Goal: Navigation & Orientation: Find specific page/section

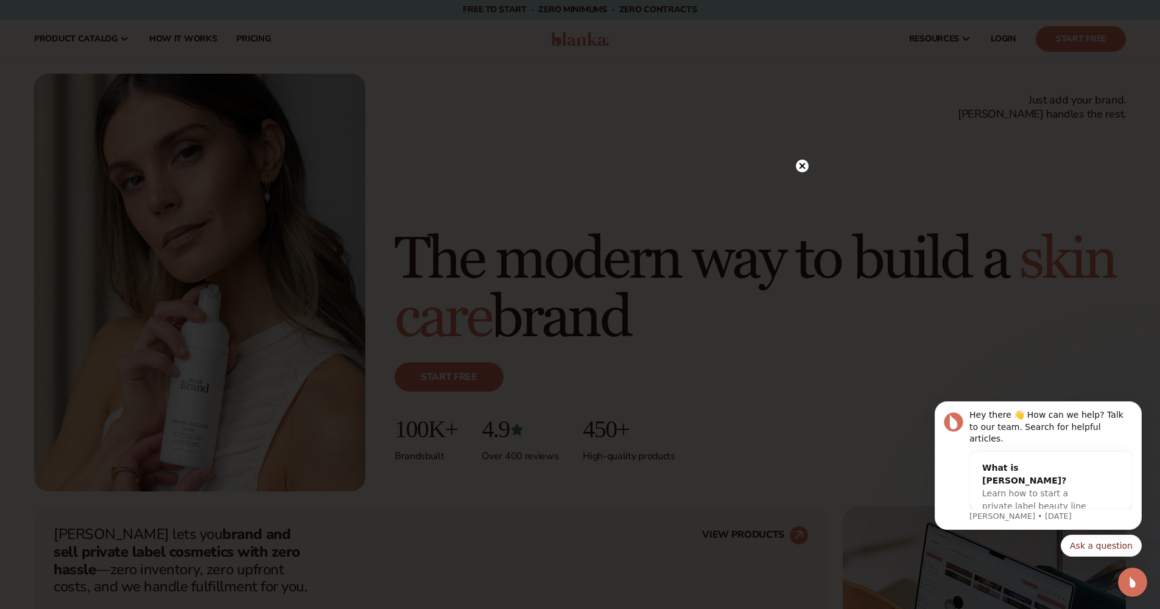
click at [801, 165] on icon at bounding box center [802, 166] width 6 height 6
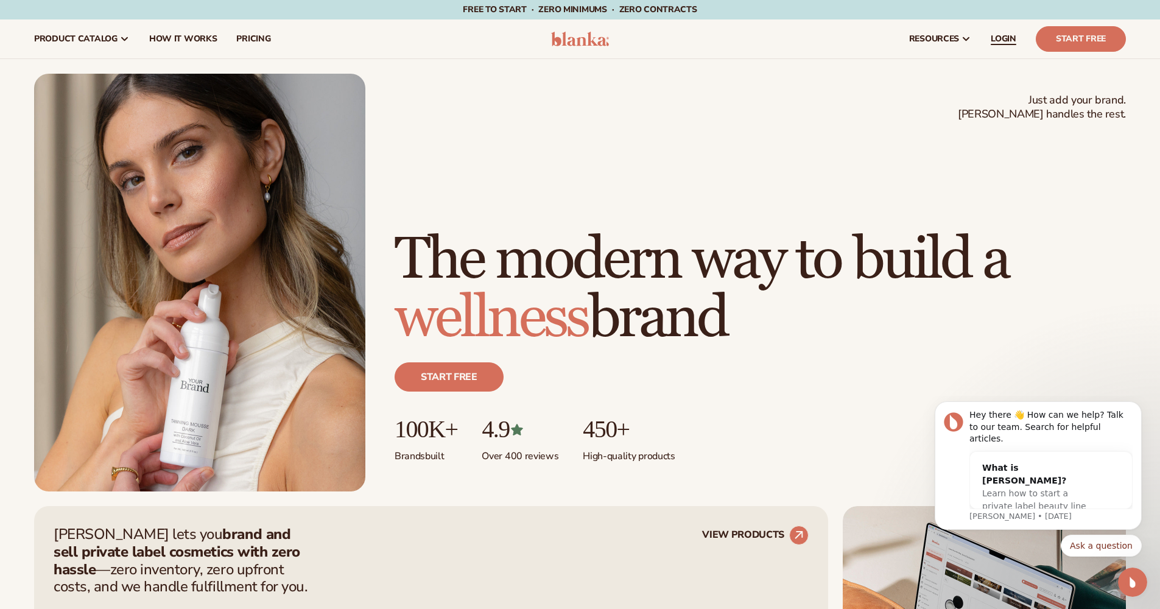
click at [1009, 38] on span "LOGIN" at bounding box center [1004, 39] width 26 height 10
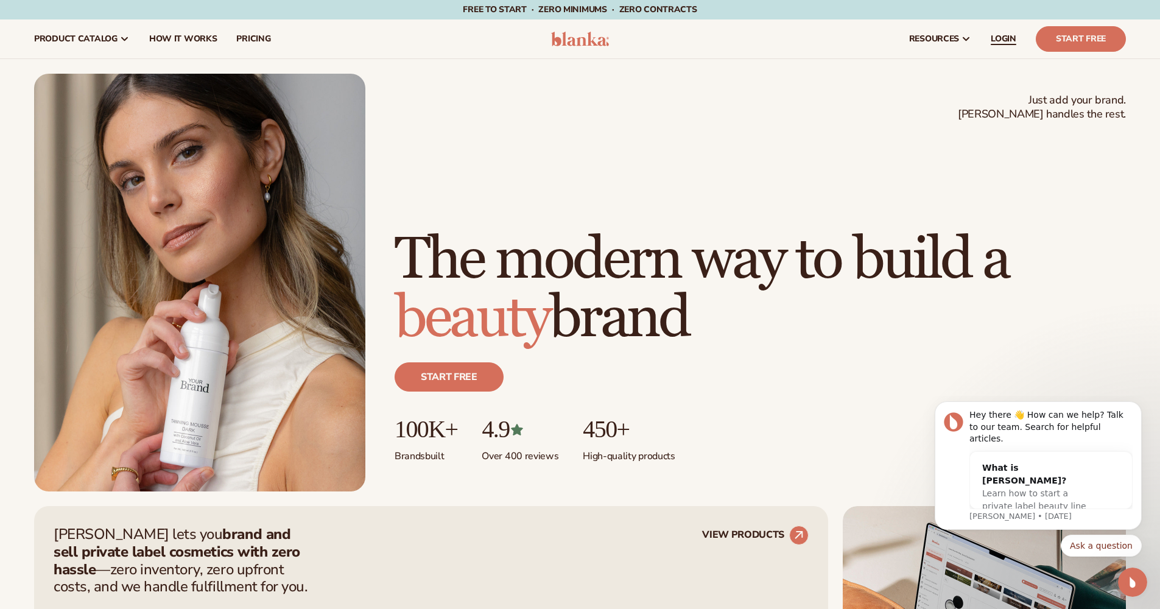
click at [1002, 46] on link "LOGIN" at bounding box center [1003, 38] width 45 height 39
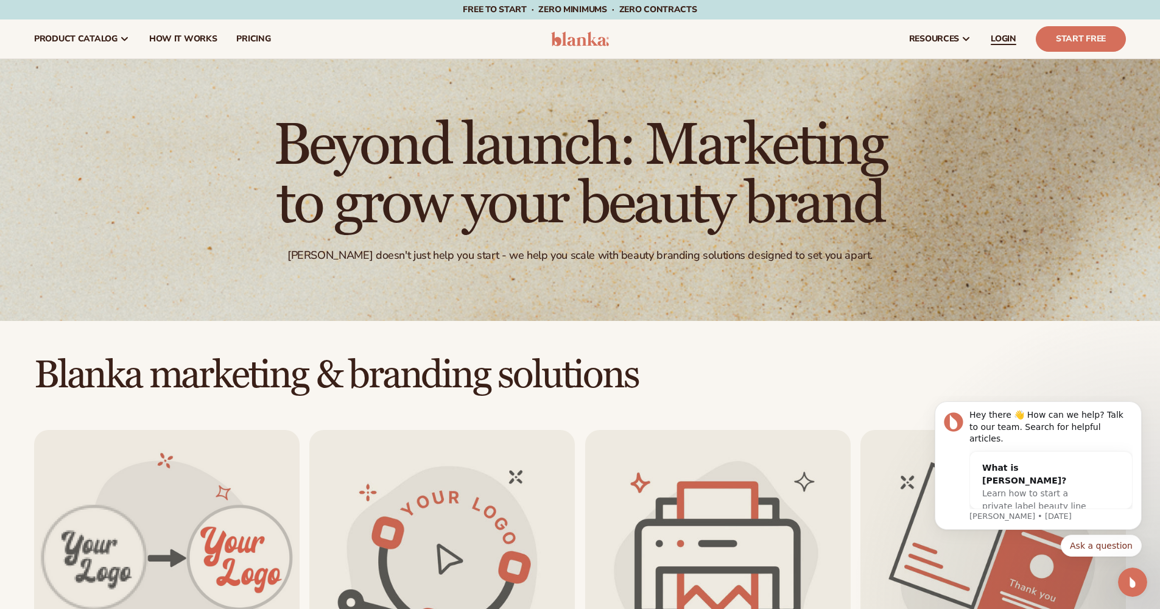
click at [1004, 37] on span "LOGIN" at bounding box center [1004, 39] width 26 height 10
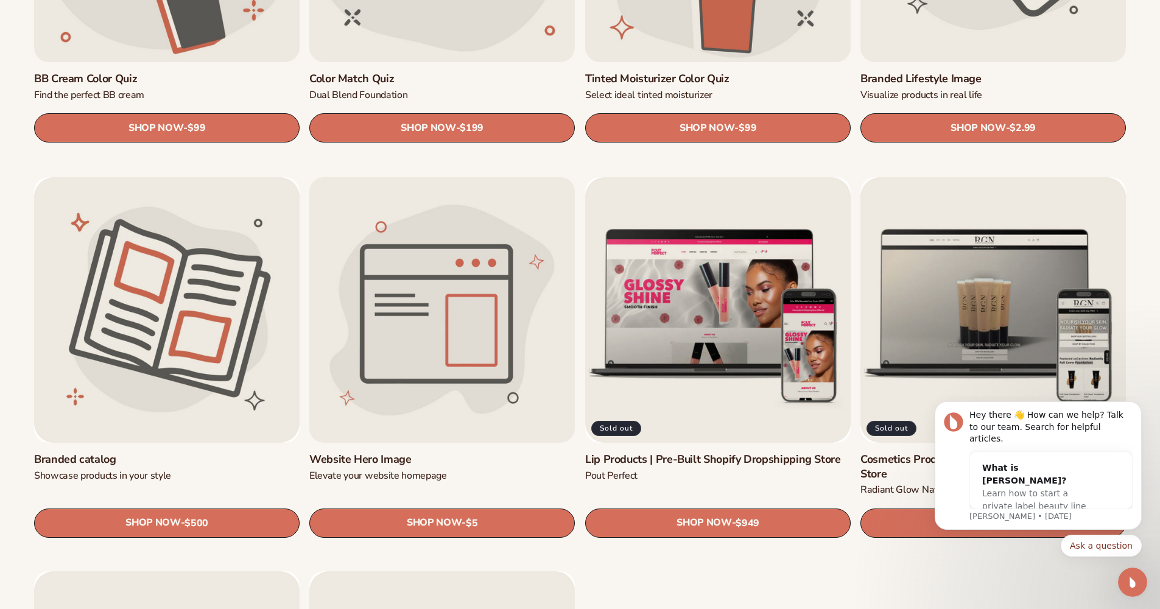
scroll to position [2197, 0]
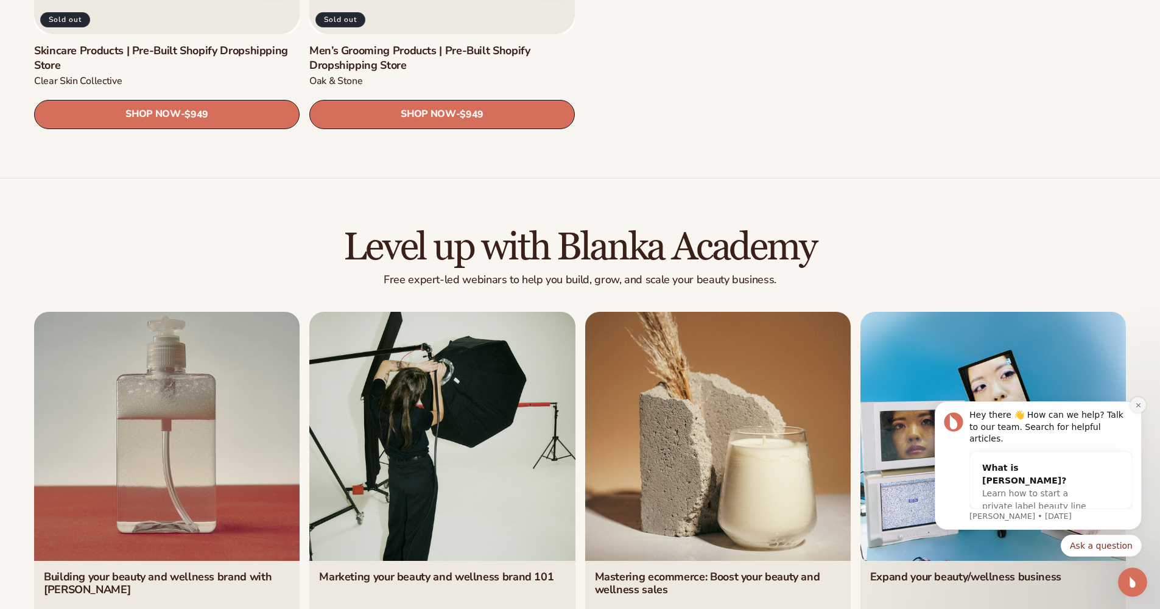
click at [1136, 409] on icon "Dismiss notification" at bounding box center [1138, 405] width 7 height 7
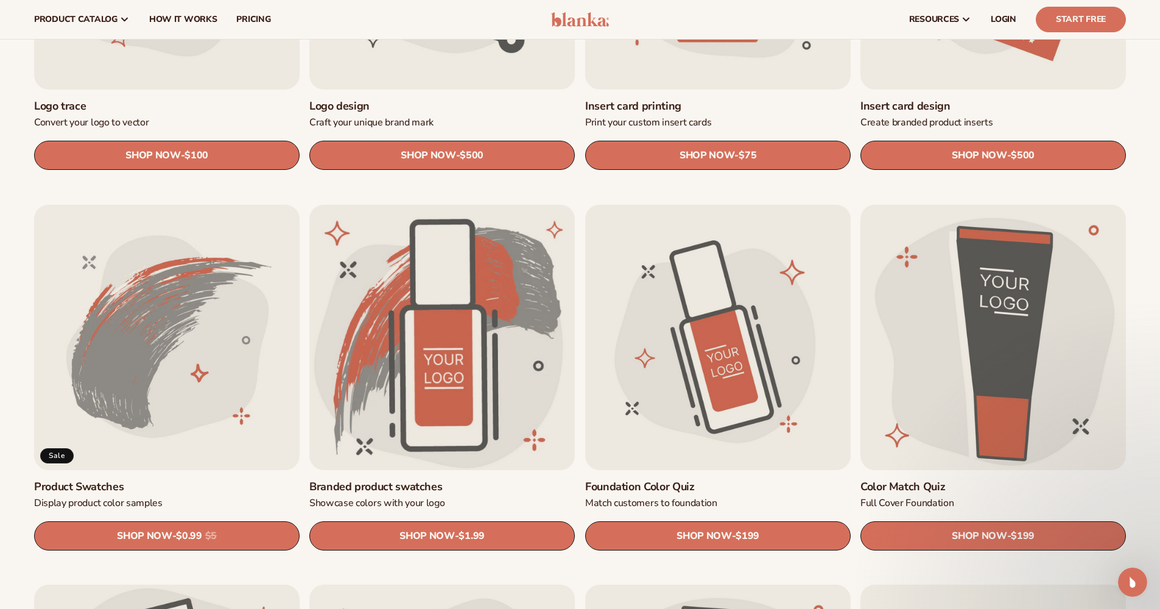
scroll to position [0, 0]
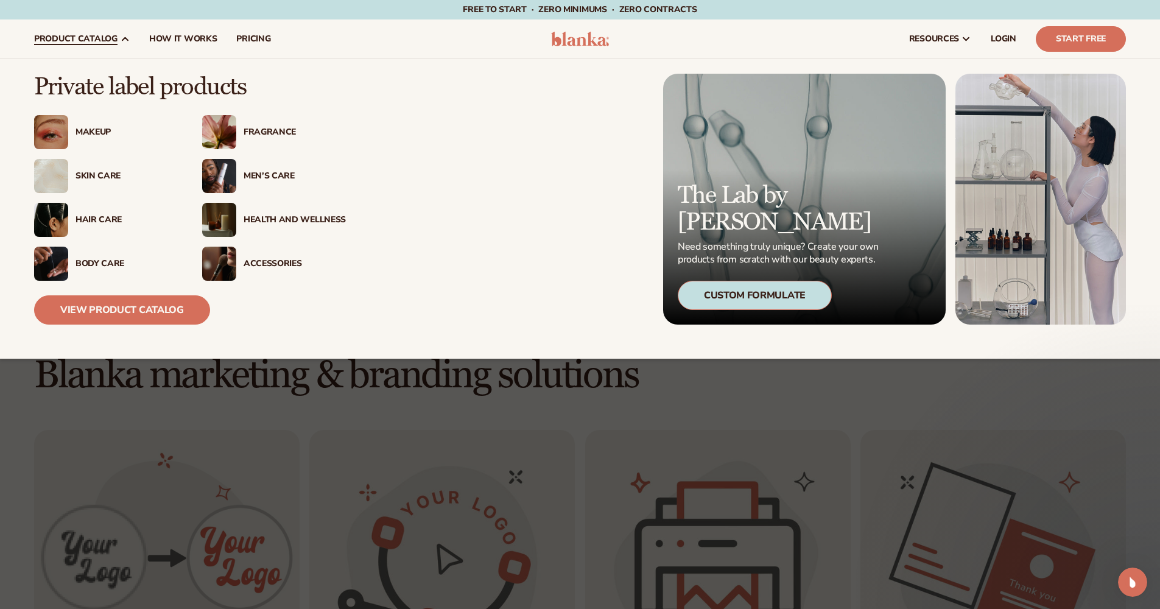
click at [108, 43] on span "product catalog" at bounding box center [75, 39] width 83 height 10
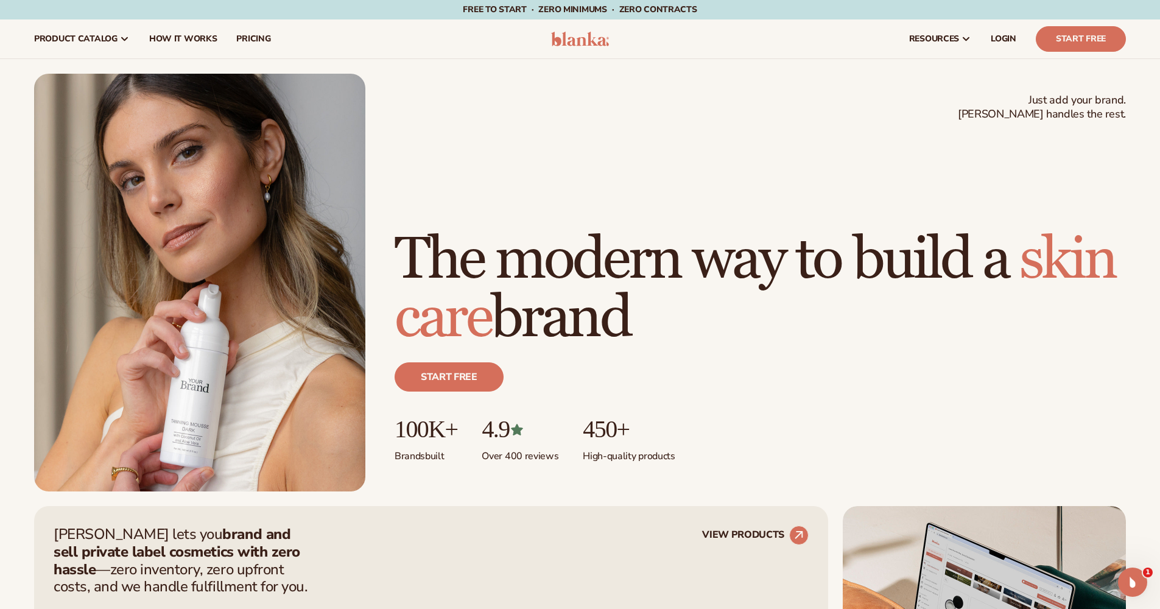
click at [870, 1] on div "Free to start · ZERO minimums · ZERO contracts · Free to start · ZERO minimums …" at bounding box center [579, 9] width 1099 height 19
